Goal: Information Seeking & Learning: Find specific fact

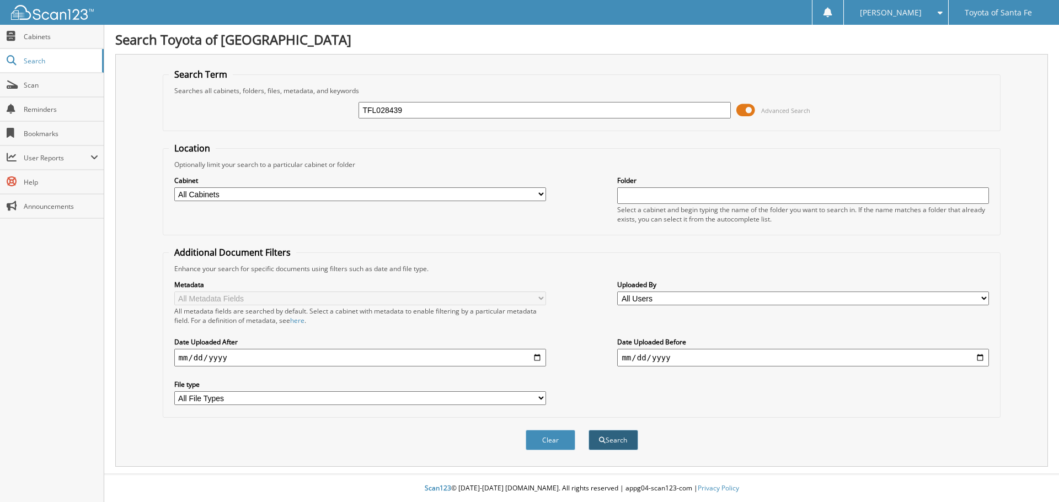
type input "TFL028439"
click at [609, 441] on button "Search" at bounding box center [613, 440] width 50 height 20
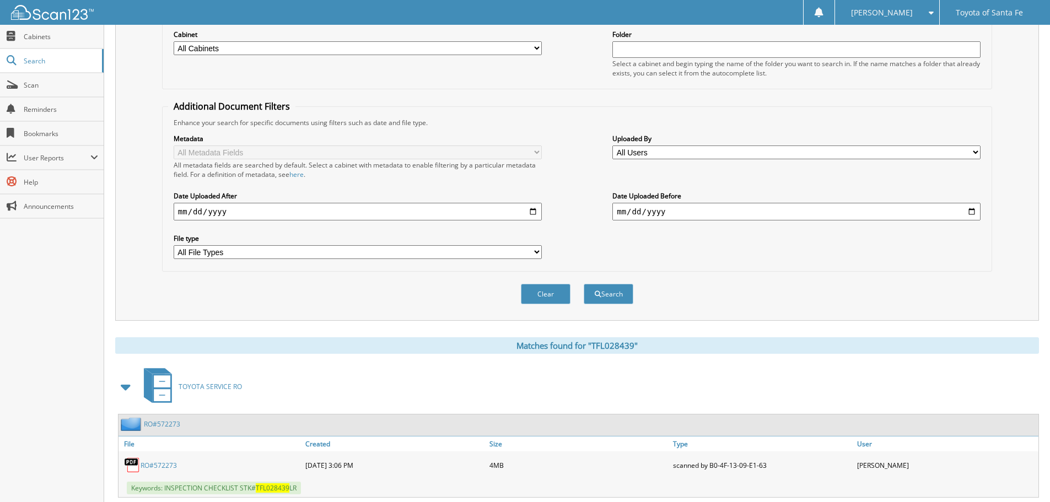
scroll to position [175, 0]
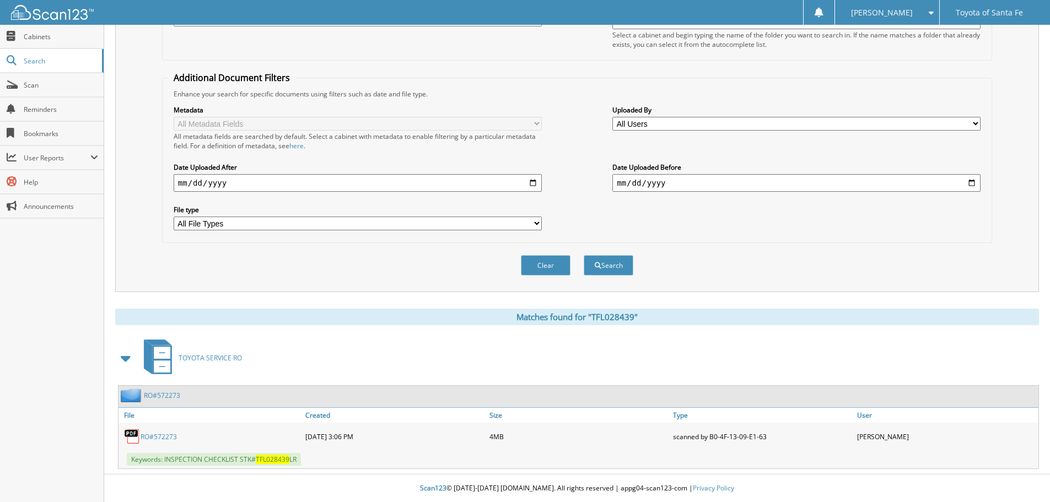
click at [167, 436] on link "RO#572273" at bounding box center [159, 436] width 36 height 9
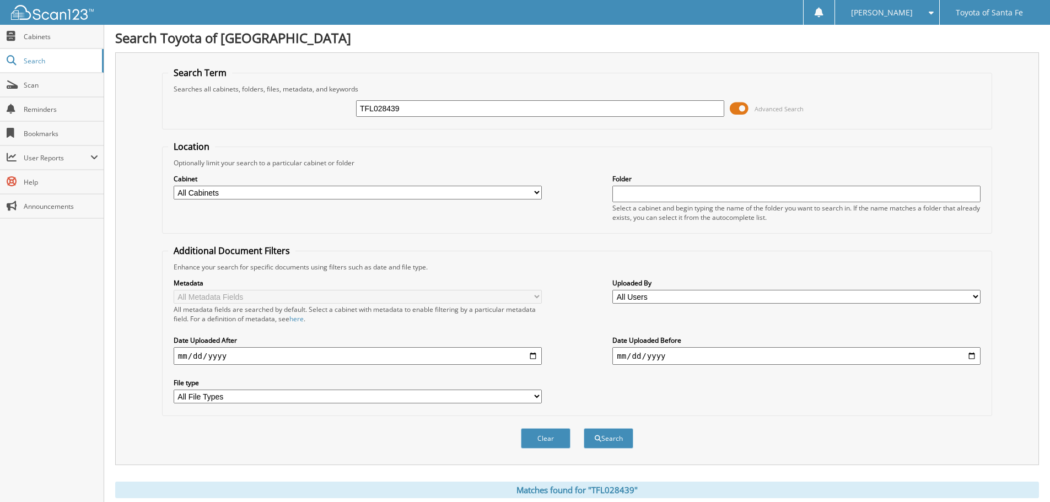
scroll to position [0, 0]
click at [464, 109] on input "TFL028439" at bounding box center [540, 110] width 368 height 17
paste input "TP3003211"
type input "TP3003211"
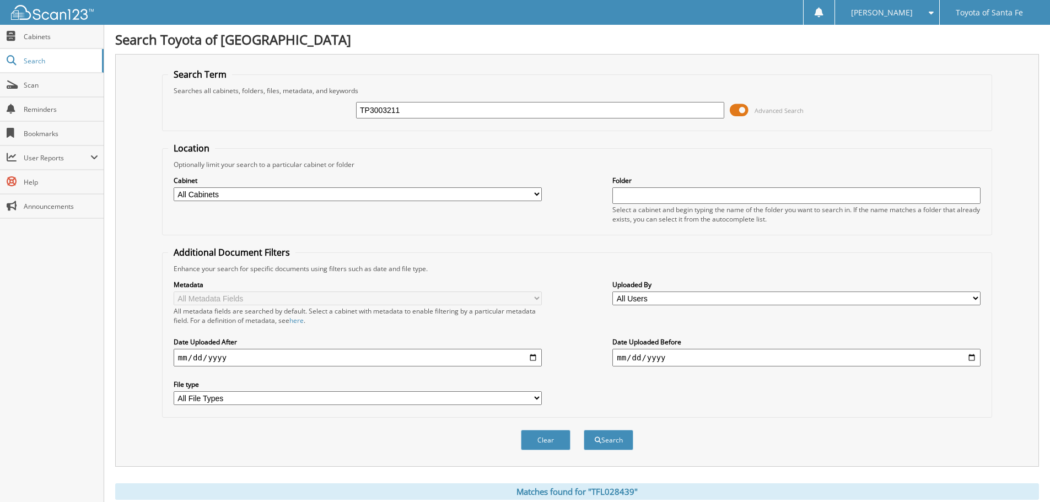
click at [584, 430] on button "Search" at bounding box center [609, 440] width 50 height 20
click at [962, 49] on div "Search Toyota of [GEOGRAPHIC_DATA] Search Term Searches all cabinets, folders, …" at bounding box center [577, 338] width 946 height 677
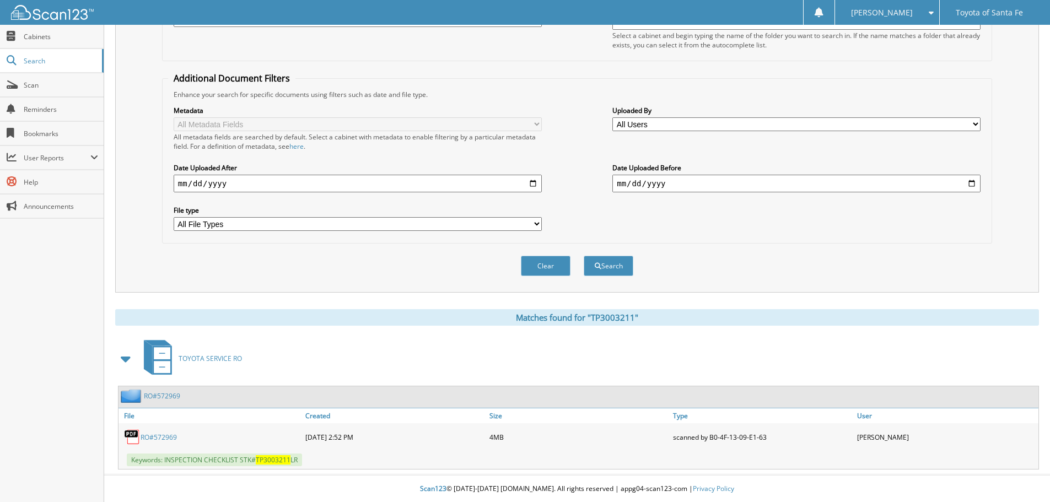
scroll to position [175, 0]
click at [169, 437] on link "RO#572969" at bounding box center [159, 436] width 36 height 9
